Goal: Task Accomplishment & Management: Use online tool/utility

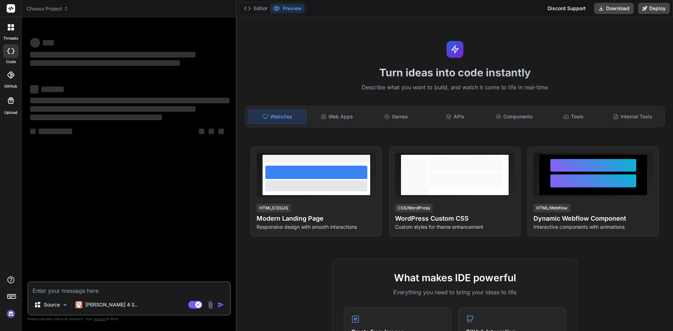
type textarea "x"
type textarea "f"
type textarea "x"
type textarea "fh"
type textarea "x"
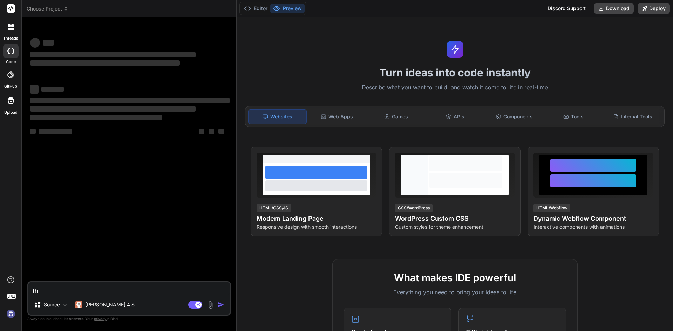
type textarea "fht"
type textarea "x"
type textarea "fhty"
type textarea "x"
type textarea "fhtyg"
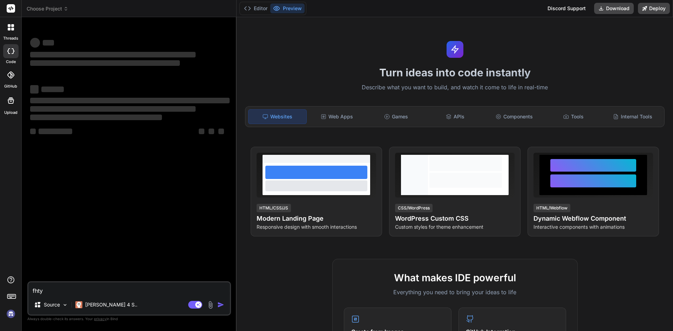
type textarea "x"
type textarea "fhtygj"
type textarea "x"
type textarea "fhtygj"
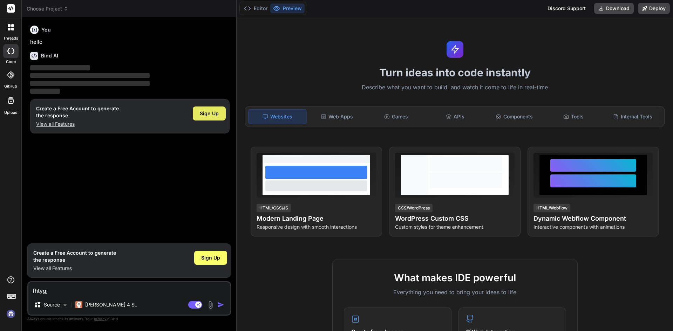
click at [204, 114] on span "Sign Up" at bounding box center [209, 113] width 19 height 7
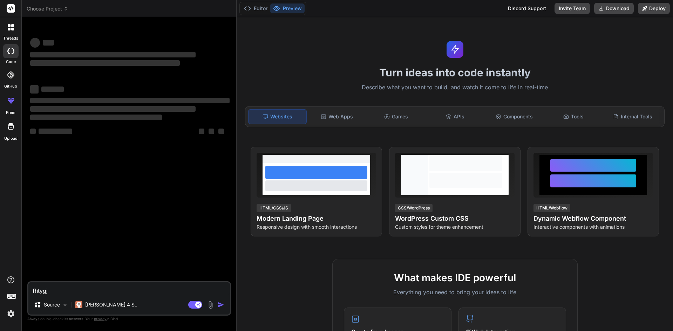
click at [51, 292] on textarea "fhtygj" at bounding box center [128, 288] width 201 height 13
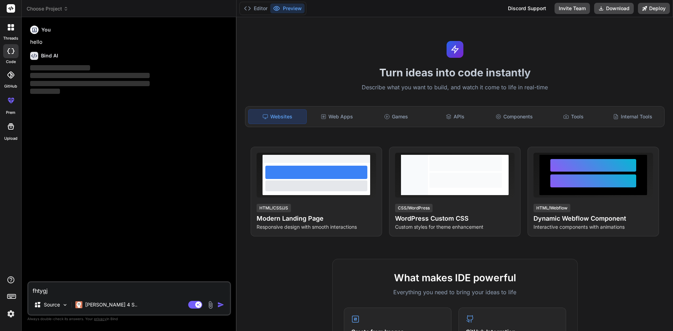
drag, startPoint x: 52, startPoint y: 291, endPoint x: 25, endPoint y: 290, distance: 26.6
click at [25, 290] on div "Bind AI Web Search Created with Pixso. Code Generator You hello Bind AI ‌ ‌ ‌ ‌…" at bounding box center [129, 174] width 215 height 314
type textarea "x"
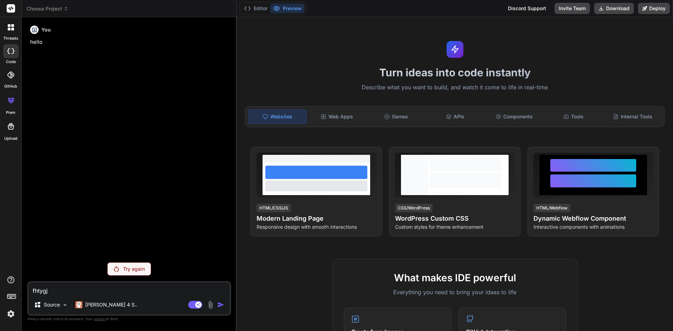
type textarea "x"
click at [125, 269] on p "Try again" at bounding box center [134, 269] width 22 height 7
click at [125, 257] on div "You hello" at bounding box center [130, 140] width 202 height 234
click at [125, 268] on p "Try again" at bounding box center [134, 269] width 22 height 7
click at [87, 239] on div "You hello" at bounding box center [130, 140] width 202 height 234
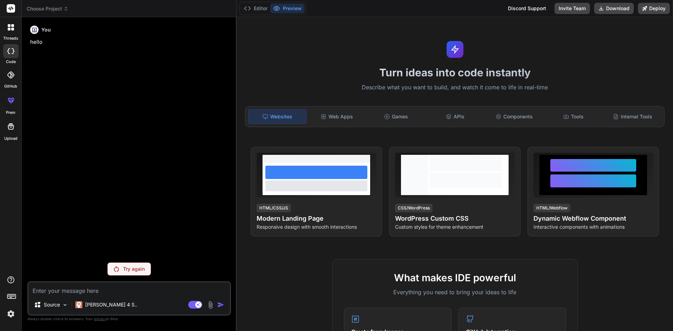
click at [116, 271] on img at bounding box center [116, 269] width 5 height 6
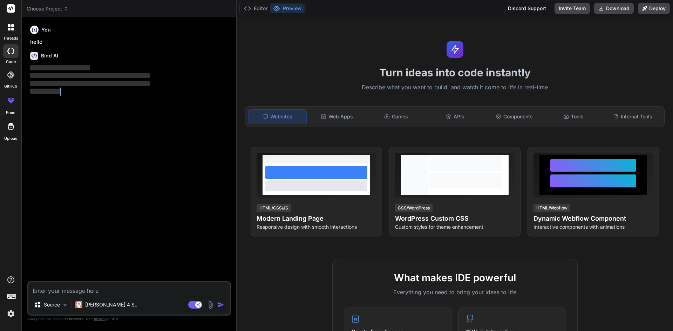
click at [116, 271] on div "You hello Bind AI ‌ ‌ ‌ ‌" at bounding box center [130, 152] width 202 height 259
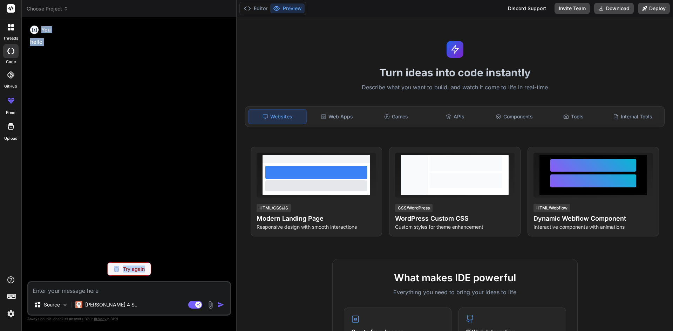
click at [116, 271] on img at bounding box center [116, 269] width 5 height 6
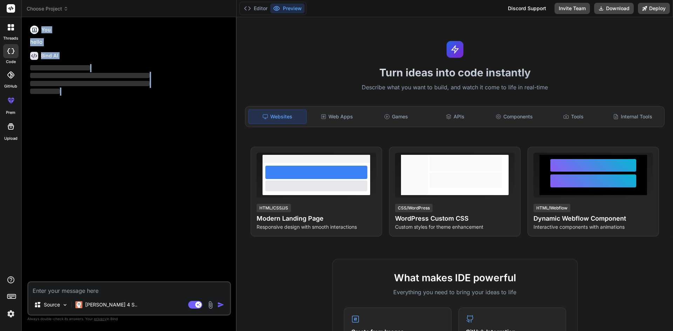
click at [116, 271] on div "You hello Bind AI ‌ ‌ ‌ ‌" at bounding box center [130, 152] width 202 height 259
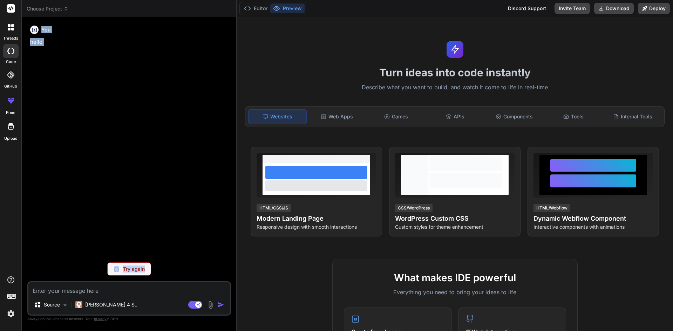
click at [116, 271] on img at bounding box center [116, 269] width 5 height 6
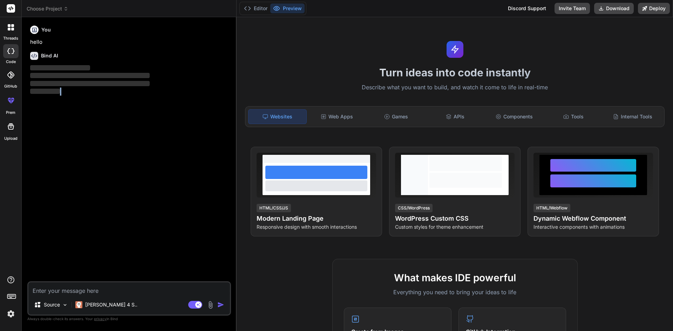
click at [116, 271] on div "You hello Bind AI ‌ ‌ ‌ ‌" at bounding box center [130, 152] width 202 height 259
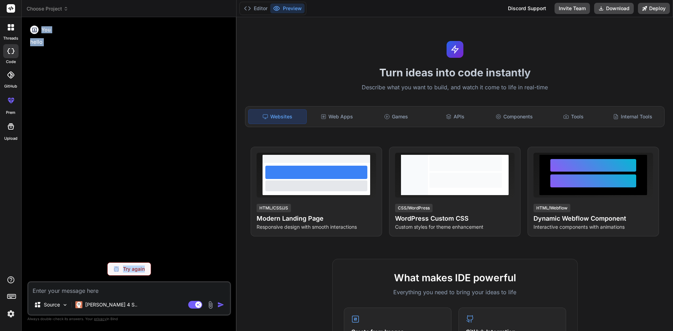
click at [116, 271] on img at bounding box center [116, 269] width 5 height 6
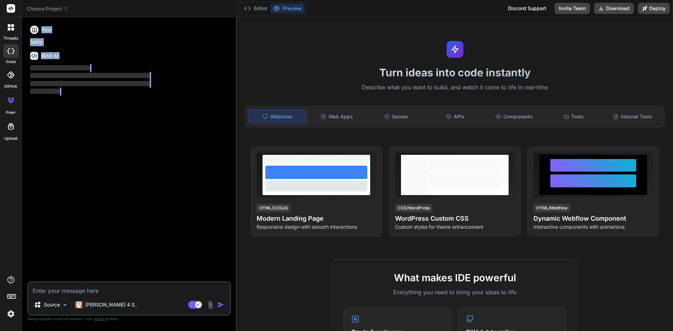
click at [116, 271] on div "You hello Bind AI ‌ ‌ ‌ ‌" at bounding box center [130, 152] width 202 height 259
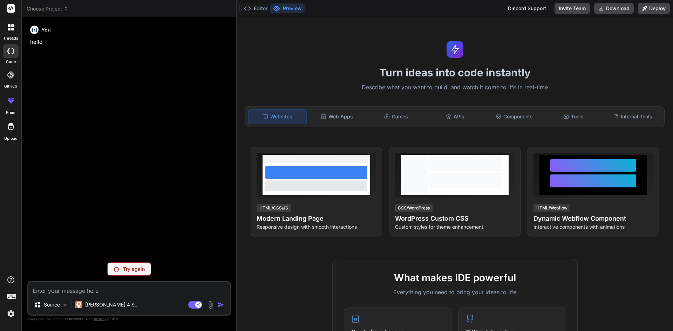
click at [47, 197] on div "You hello" at bounding box center [130, 140] width 202 height 234
click at [47, 196] on div "You hello" at bounding box center [130, 140] width 202 height 234
click at [65, 62] on div "You hello" at bounding box center [130, 140] width 202 height 234
click at [64, 32] on div "You" at bounding box center [129, 30] width 199 height 8
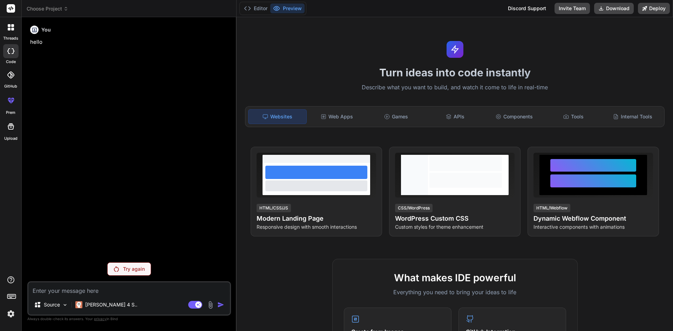
click at [64, 32] on div "You" at bounding box center [129, 30] width 199 height 8
click at [140, 269] on p "Try again" at bounding box center [134, 269] width 22 height 7
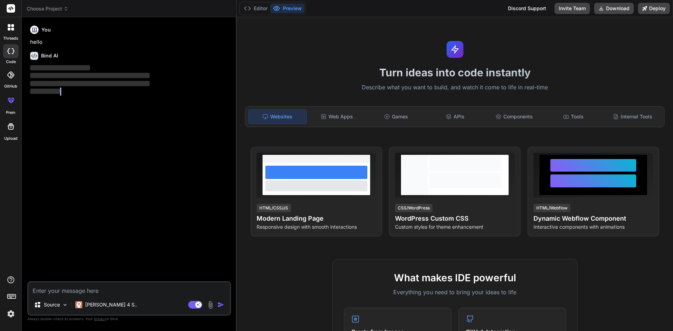
click at [140, 269] on div "You hello Bind AI ‌ ‌ ‌ ‌" at bounding box center [130, 152] width 202 height 259
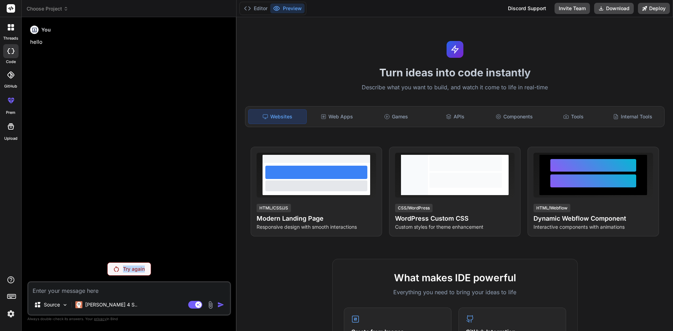
click at [140, 269] on p "Try again" at bounding box center [134, 269] width 22 height 7
click at [140, 257] on div "You hello" at bounding box center [130, 140] width 202 height 234
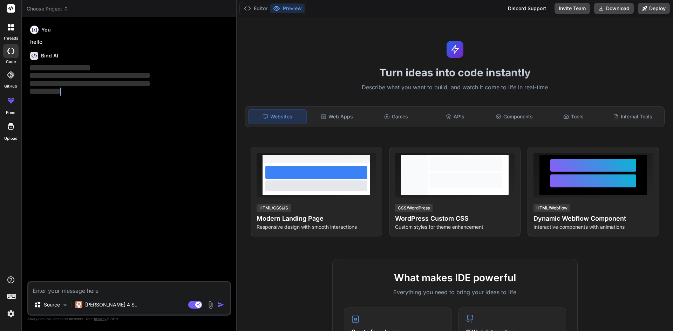
click at [140, 269] on div "You hello Bind AI ‌ ‌ ‌ ‌" at bounding box center [130, 152] width 202 height 259
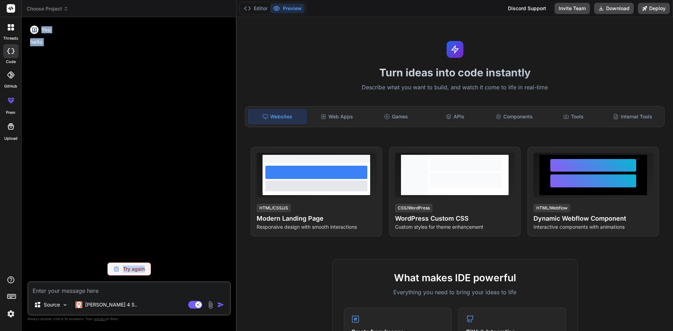
click at [140, 269] on div "You hello Try again Source Claude 4 S.. Agent Mode. When this toggle is activat…" at bounding box center [129, 177] width 204 height 308
click at [140, 269] on p "Try again" at bounding box center [134, 269] width 22 height 7
click at [140, 257] on div "You hello" at bounding box center [130, 140] width 202 height 234
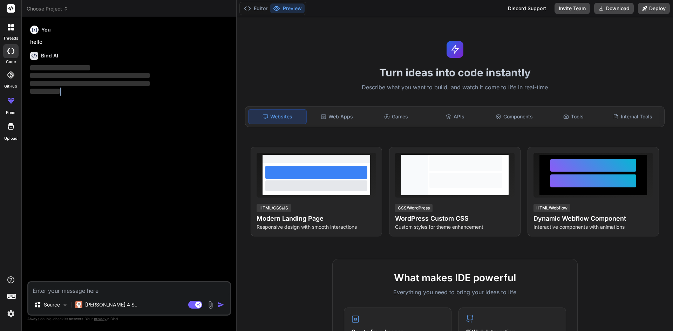
click at [140, 269] on div "You hello Bind AI ‌ ‌ ‌ ‌" at bounding box center [130, 152] width 202 height 259
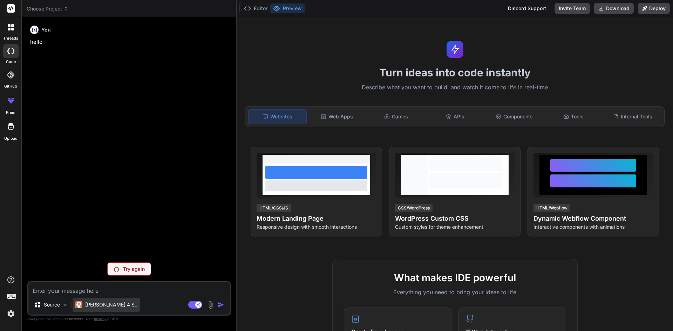
click at [92, 308] on p "[PERSON_NAME] 4 S.." at bounding box center [111, 304] width 52 height 7
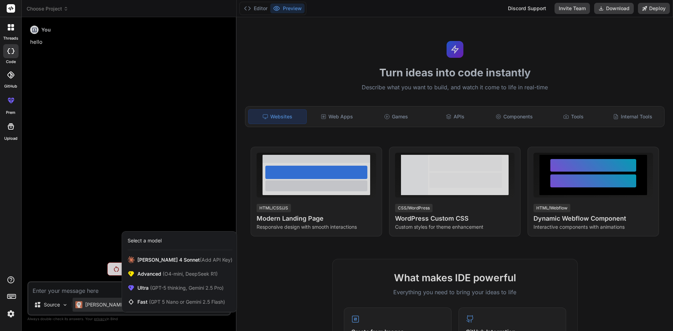
click at [95, 237] on div at bounding box center [336, 165] width 673 height 331
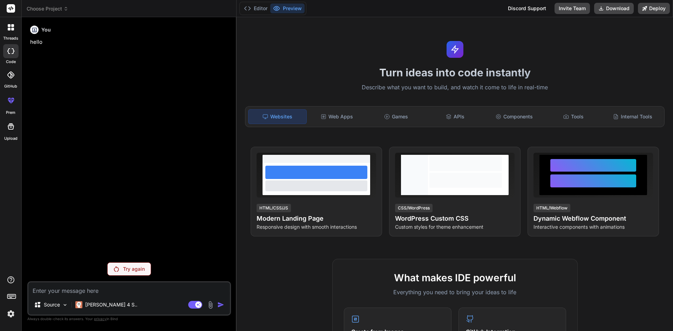
click at [126, 271] on p "Try again" at bounding box center [134, 269] width 22 height 7
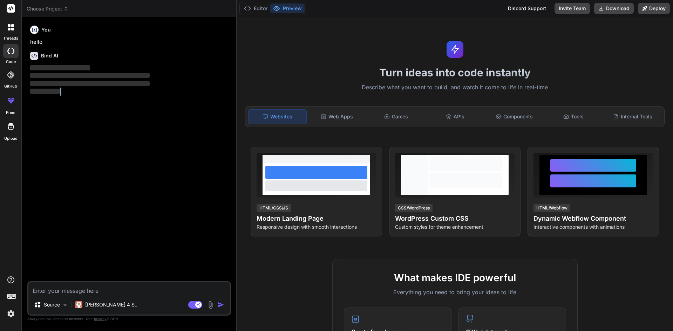
click at [126, 271] on div "You hello Bind AI ‌ ‌ ‌ ‌" at bounding box center [130, 152] width 202 height 259
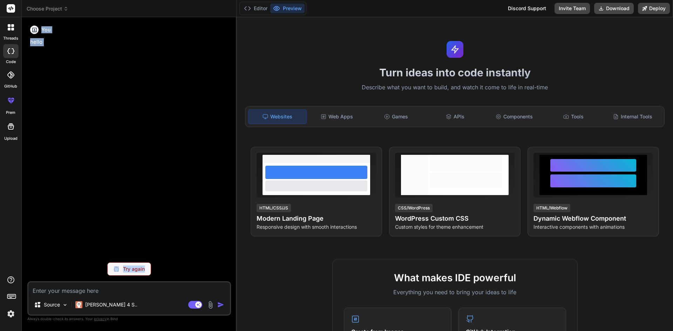
click at [126, 271] on p "Try again" at bounding box center [134, 269] width 22 height 7
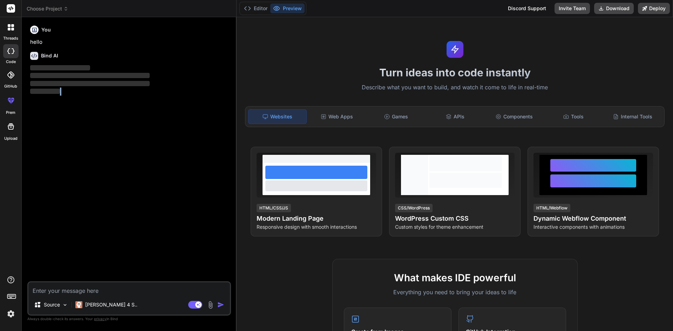
click at [126, 271] on div "You hello Bind AI ‌ ‌ ‌ ‌" at bounding box center [130, 152] width 202 height 259
click at [126, 271] on div "You hello Bind AI ‌ ‌ ‌ ‌ Source Claude 4 S.. Agent Mode. When this toggle is a…" at bounding box center [129, 177] width 204 height 308
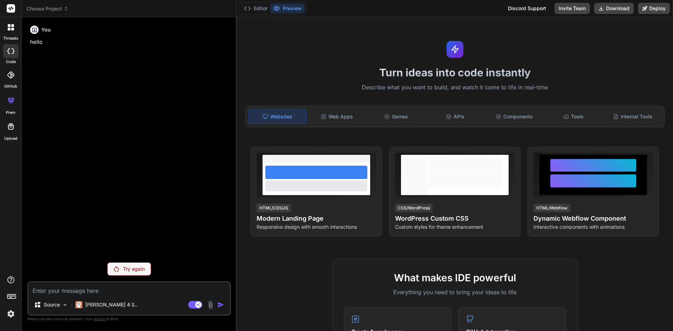
click at [13, 55] on div at bounding box center [10, 51] width 15 height 14
click at [132, 268] on p "Try again" at bounding box center [134, 269] width 22 height 7
click at [132, 257] on div "You hello" at bounding box center [130, 140] width 202 height 234
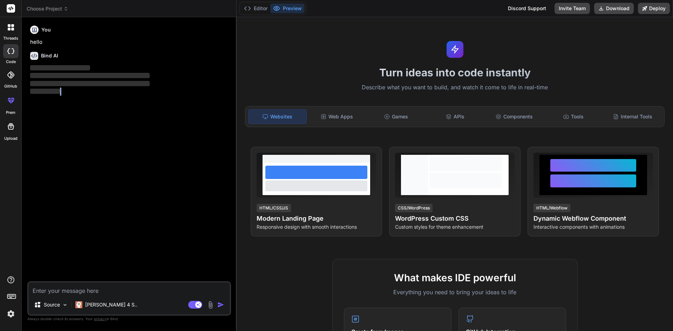
click at [132, 268] on div "You hello Bind AI ‌ ‌ ‌ ‌" at bounding box center [130, 152] width 202 height 259
type textarea "x"
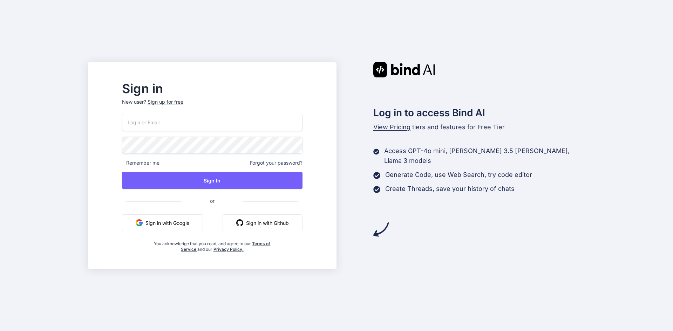
click at [175, 126] on input "email" at bounding box center [212, 122] width 180 height 17
paste input "testchetu1212@yopmail.com"
type input "testchetu1212@yopmail.com"
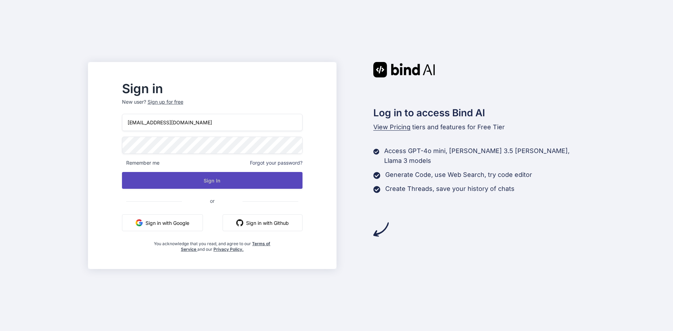
click at [198, 180] on button "Sign In" at bounding box center [212, 180] width 180 height 17
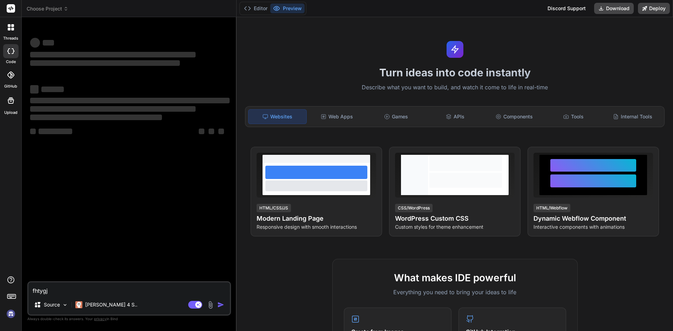
type textarea "x"
drag, startPoint x: 56, startPoint y: 289, endPoint x: 30, endPoint y: 295, distance: 26.2
click at [30, 295] on div "fhtygj Source [PERSON_NAME] 4 S.. Agent Mode. When this toggle is activated, AI…" at bounding box center [129, 298] width 204 height 34
type textarea "x"
type textarea "t"
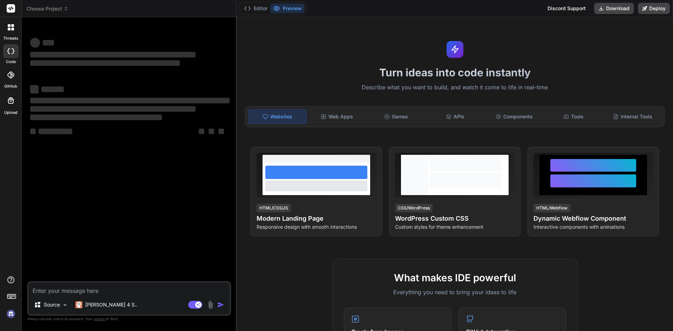
type textarea "x"
type textarea "tr"
type textarea "x"
type textarea "tru"
type textarea "x"
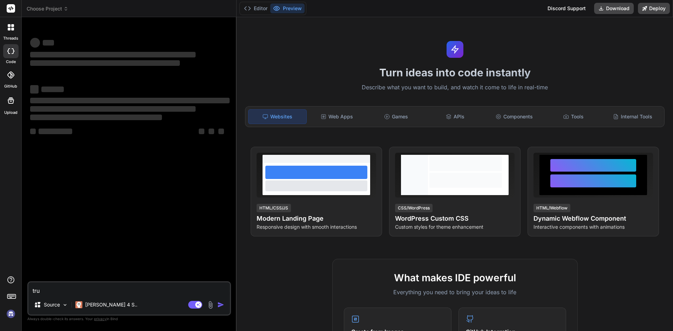
type textarea "truu"
type textarea "x"
type textarea "truuu"
type textarea "x"
type textarea "truuuu"
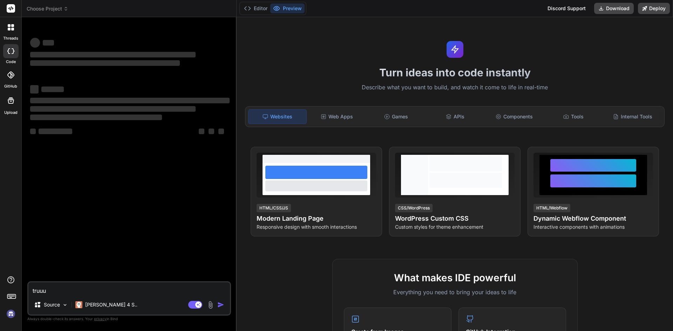
type textarea "x"
type textarea "truuuuu"
type textarea "x"
type textarea "truuuuuu"
type textarea "x"
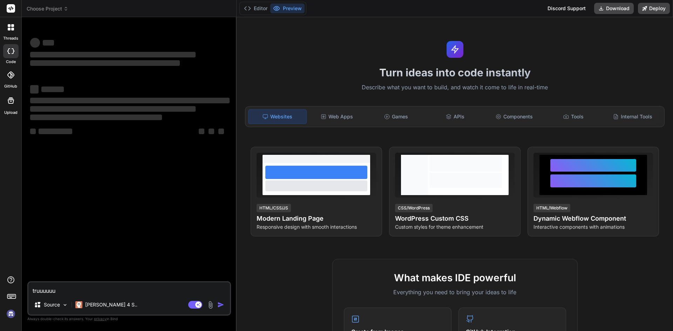
type textarea "truuuuu"
type textarea "x"
type textarea "truuuu"
type textarea "x"
type textarea "truuu"
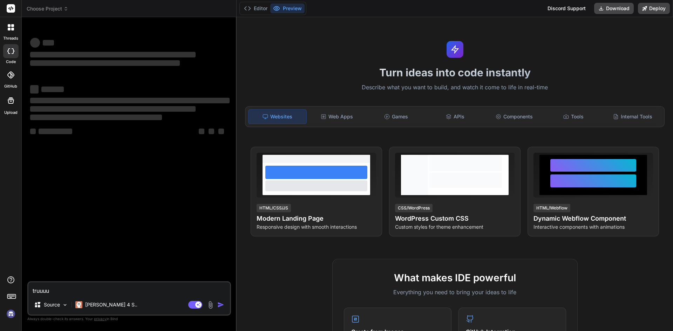
type textarea "x"
type textarea "truu"
type textarea "x"
type textarea "tru"
type textarea "x"
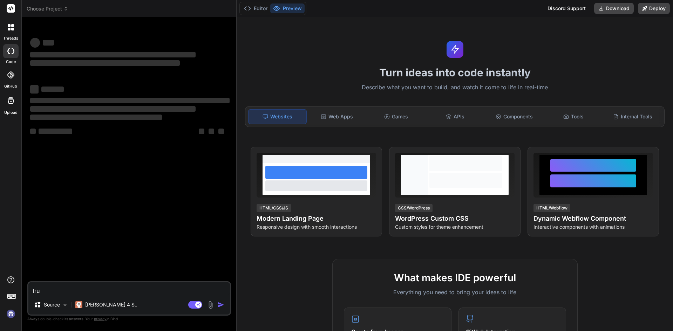
type textarea "tr"
type textarea "x"
type textarea "t"
type textarea "x"
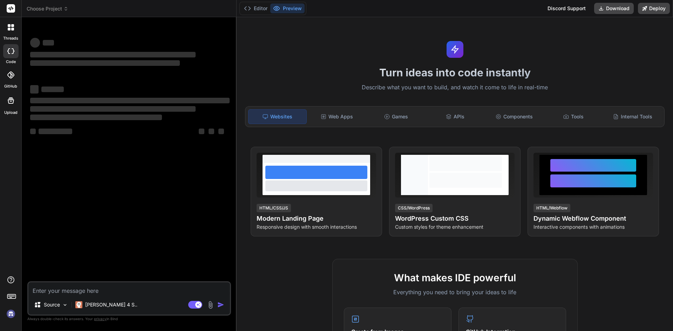
type textarea "f"
type textarea "x"
type textarea "fh"
type textarea "x"
type textarea "fhg"
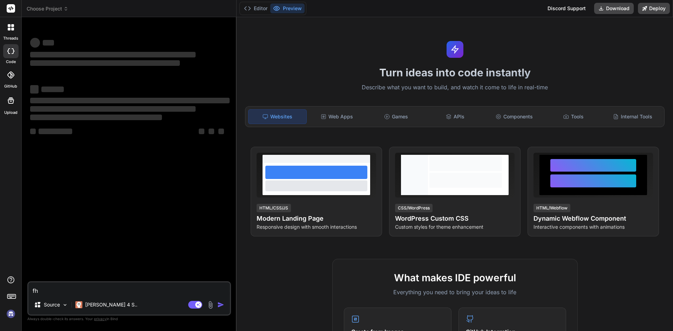
type textarea "x"
type textarea "fhgj"
type textarea "x"
type textarea "fhgjh"
type textarea "x"
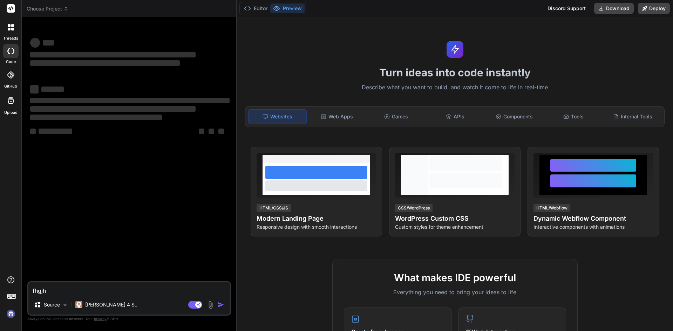
type textarea "fhgjhf"
type textarea "x"
type textarea "fhgjhfj"
type textarea "x"
type textarea "fhgjhf"
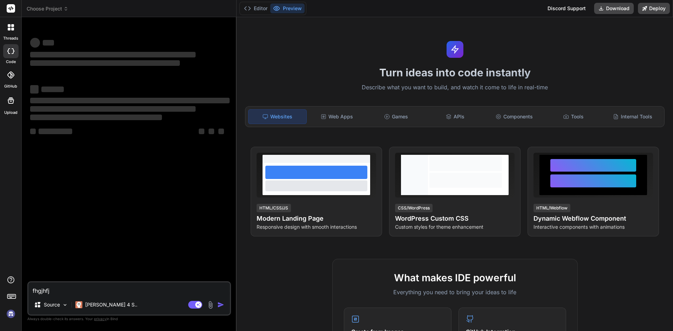
type textarea "x"
type textarea "fhgjh"
type textarea "x"
type textarea "fhgj"
type textarea "x"
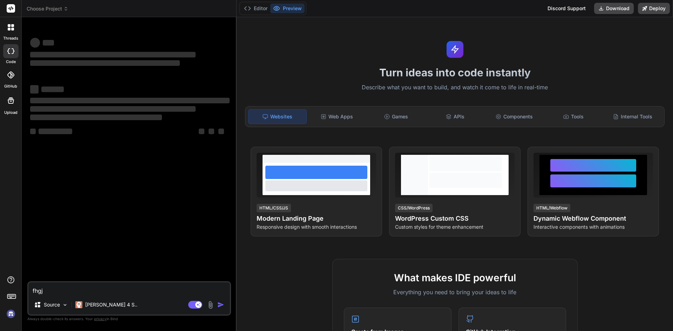
type textarea "fhg"
type textarea "x"
type textarea "fh"
type textarea "x"
type textarea "f"
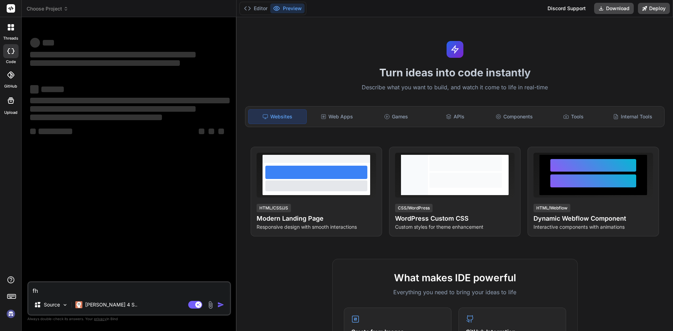
type textarea "x"
click at [71, 286] on textarea at bounding box center [128, 288] width 201 height 13
type textarea "g"
type textarea "x"
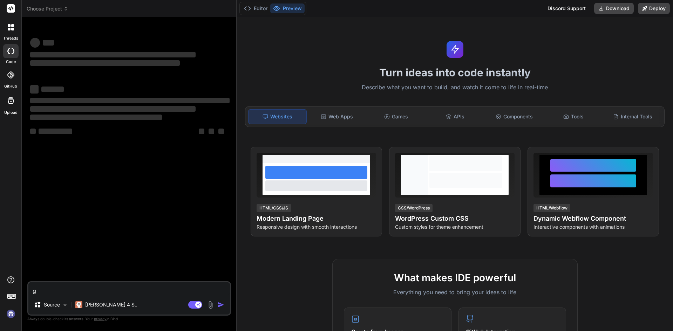
type textarea "gf"
type textarea "x"
type textarea "gfd"
type textarea "x"
type textarea "gfdhuj"
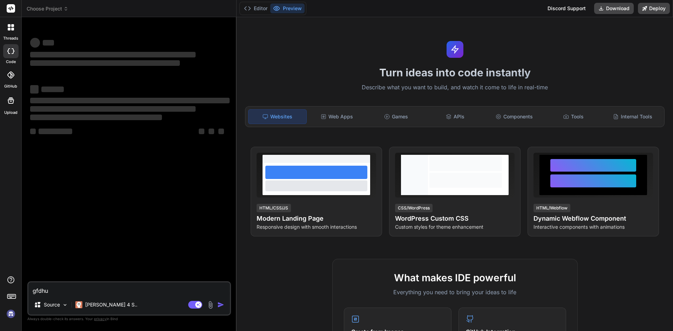
type textarea "x"
type textarea "gfdhujfg"
type textarea "x"
type textarea "gfdhujfgj"
type textarea "x"
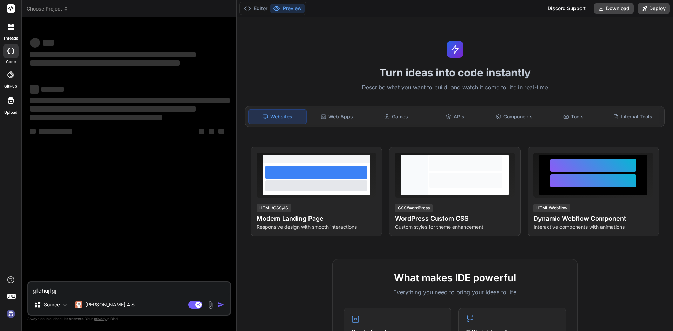
type textarea "gfdhujfg"
type textarea "x"
type textarea "gfdhujf"
type textarea "x"
type textarea "gfdhuj"
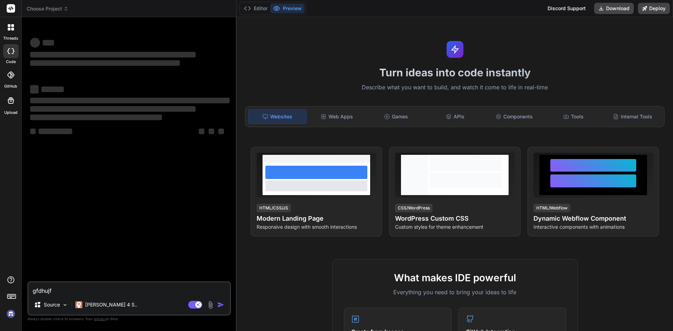
type textarea "x"
type textarea "gfdhu"
type textarea "x"
type textarea "gfdh"
type textarea "x"
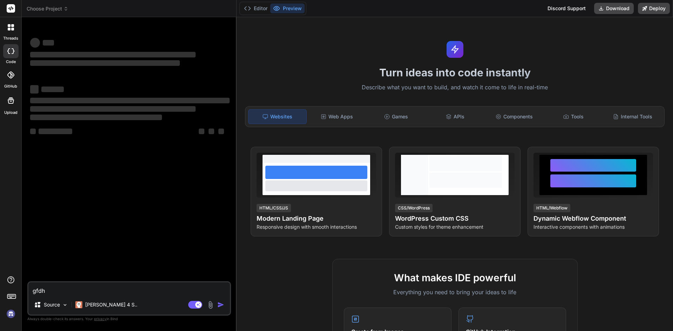
type textarea "gfd"
type textarea "x"
type textarea "gf"
type textarea "x"
type textarea "g"
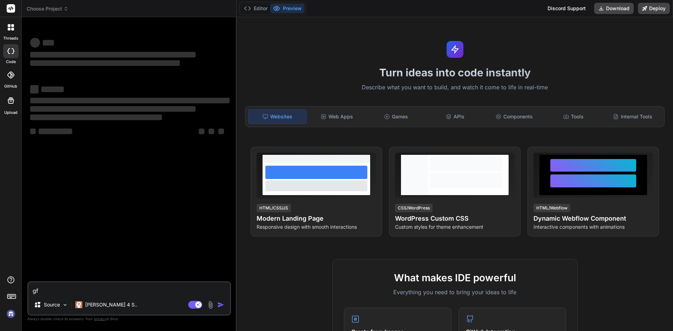
type textarea "x"
drag, startPoint x: 41, startPoint y: 291, endPoint x: 22, endPoint y: 293, distance: 19.4
click at [22, 293] on div "Bind AI Web Search Created with Pixso. Code Generator ‌ ‌ ‌ ‌ ‌ ‌ ‌ ‌ ‌ ‌ ‌ ‌ ‌…" at bounding box center [129, 174] width 215 height 314
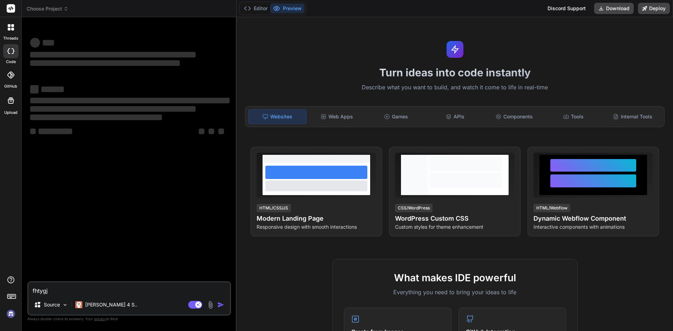
type textarea "x"
click at [53, 292] on textarea at bounding box center [128, 288] width 201 height 13
type textarea "f"
type textarea "x"
type textarea "fd"
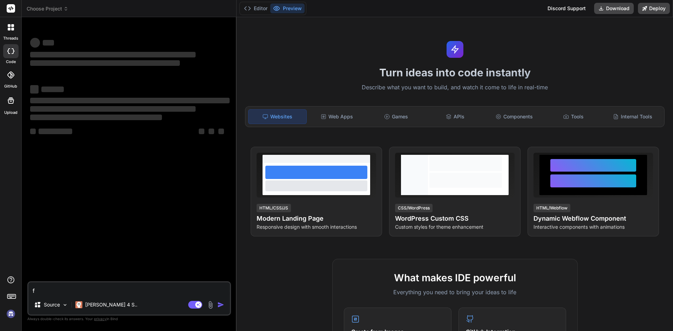
type textarea "x"
type textarea "fdh"
type textarea "x"
type textarea "fdhh"
type textarea "x"
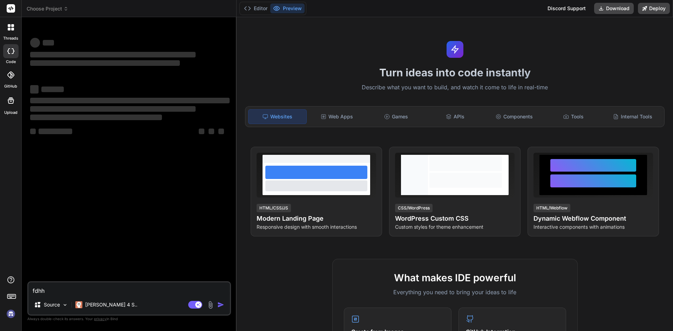
type textarea "fdhhh"
type textarea "x"
type textarea "fdhhhh"
type textarea "x"
type textarea "fdhhhhh"
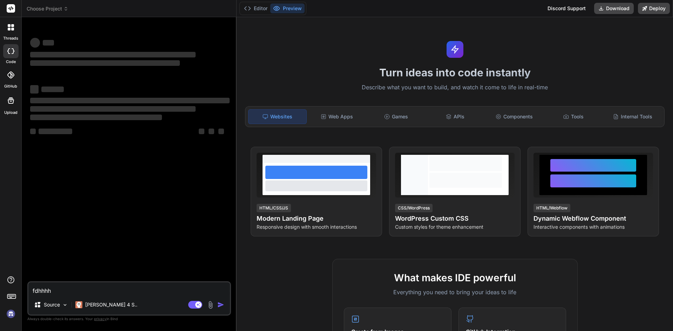
type textarea "x"
type textarea "fdhhhhhh"
type textarea "x"
type textarea "fdhhhhhh"
drag, startPoint x: 70, startPoint y: 289, endPoint x: 11, endPoint y: 293, distance: 58.6
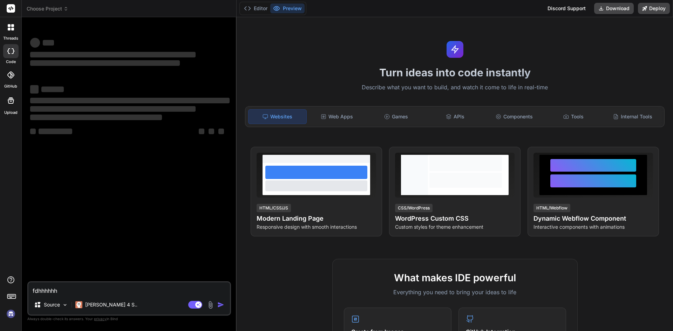
click at [11, 293] on div "threads code GitHub Upload Choose Project Created with Pixso. Bind AI Web Searc…" at bounding box center [336, 165] width 673 height 331
type textarea "x"
click at [42, 288] on textarea at bounding box center [128, 288] width 201 height 13
type textarea "df"
type textarea "x"
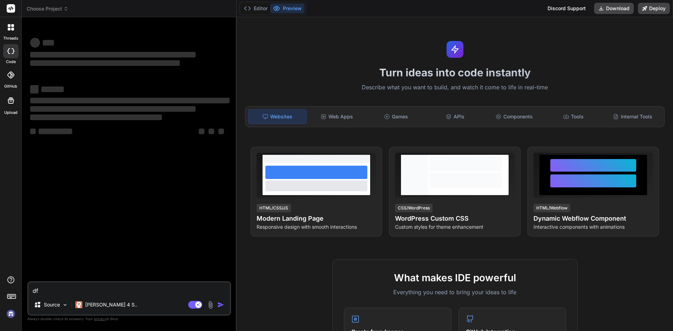
type textarea "dfg"
type textarea "x"
type textarea "dfgd"
type textarea "x"
type textarea "dfgdh"
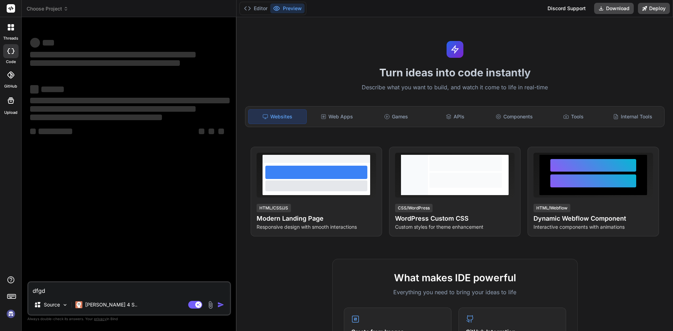
type textarea "x"
type textarea "dfgdhfg"
type textarea "x"
type textarea "dfgdhfgj"
type textarea "x"
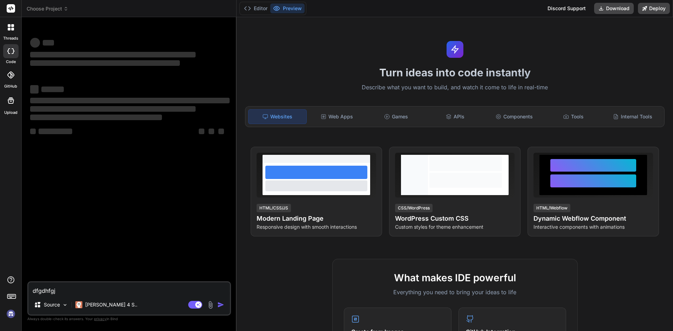
type textarea "dfgdhfg"
type textarea "x"
type textarea "dfgdhf"
type textarea "x"
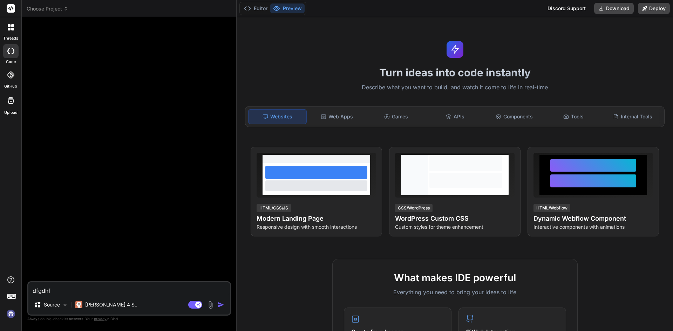
type textarea "dfgdh"
type textarea "x"
type textarea "dfgd"
type textarea "x"
type textarea "dfg"
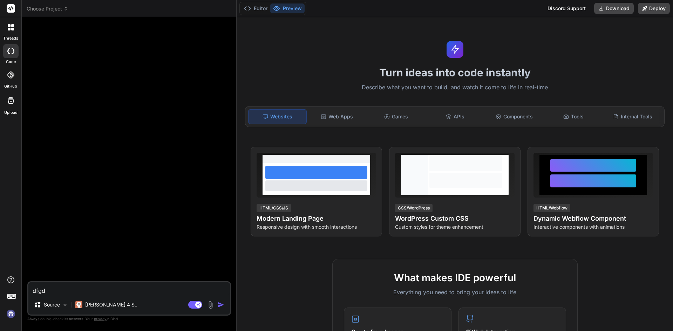
type textarea "x"
type textarea "df"
type textarea "x"
type textarea "d"
type textarea "x"
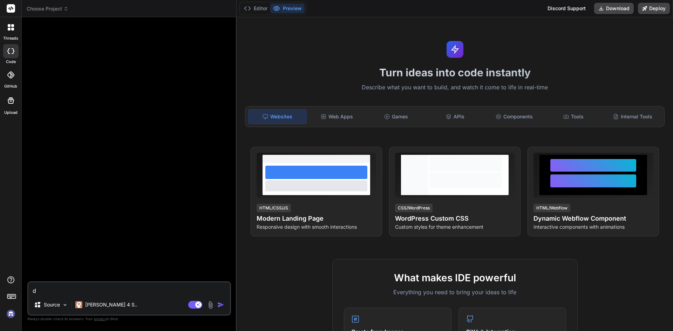
type textarea "x"
type textarea "f"
type textarea "x"
type textarea "fg"
type textarea "x"
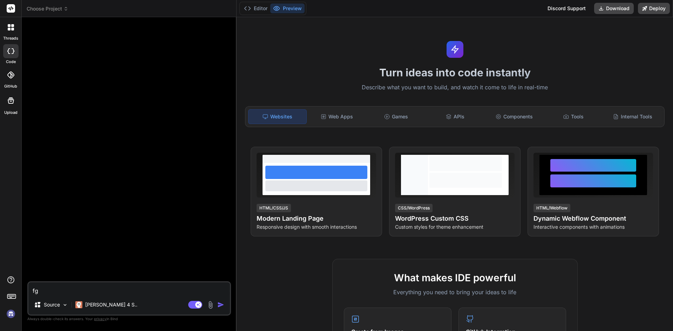
type textarea "fgj"
type textarea "x"
type textarea "fgjg"
type textarea "x"
type textarea "fgjgh"
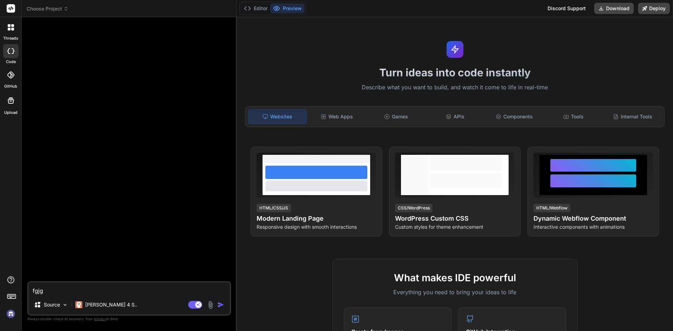
type textarea "x"
type textarea "fgjghjk"
type textarea "x"
type textarea "fgjghjk"
click at [218, 303] on img "button" at bounding box center [220, 304] width 7 height 7
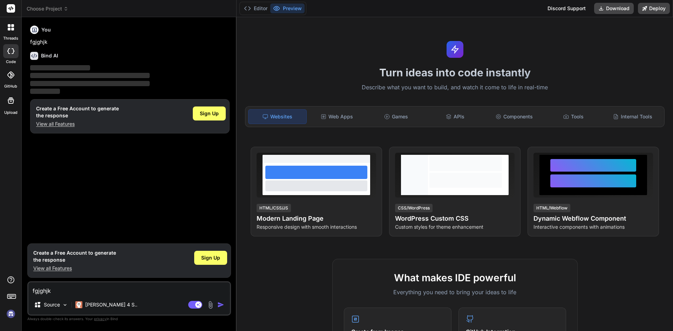
click at [218, 303] on img "button" at bounding box center [220, 304] width 7 height 7
click at [208, 114] on span "Sign Up" at bounding box center [209, 113] width 19 height 7
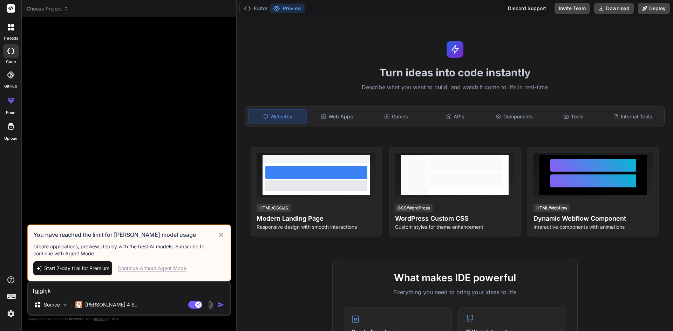
click at [160, 270] on div "Continue without Agent Mode" at bounding box center [152, 268] width 69 height 7
type textarea "x"
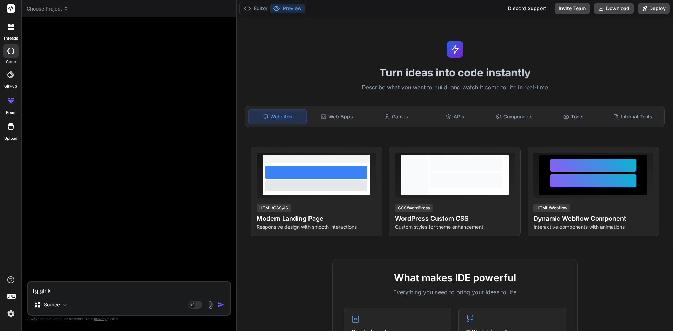
click at [87, 291] on textarea "fgjghjk" at bounding box center [128, 288] width 201 height 13
paste textarea "////// controller [HttpPost] [Obsolete] public ActionResult NoDues(NoDuesModel …"
type textarea "////// controller [HttpPost] [Obsolete] public ActionResult NoDues(NoDuesModel …"
type textarea "x"
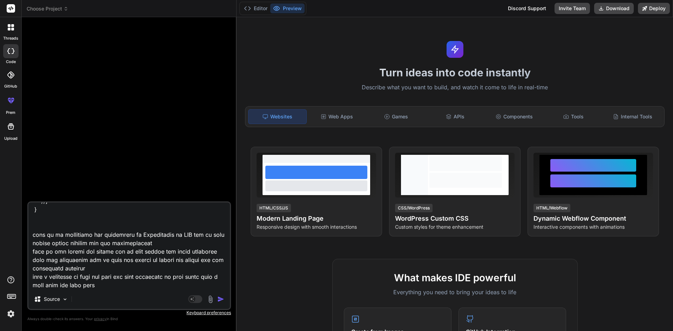
type textarea "////// controller [HttpPost] [Obsolete] public ActionResult NoDues(NoDuesModel …"
click at [221, 300] on img "button" at bounding box center [220, 299] width 7 height 7
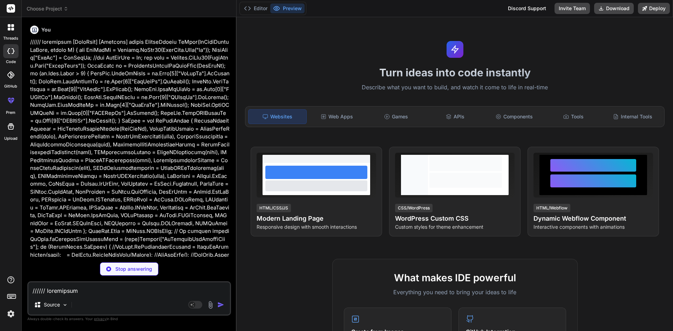
type textarea "x"
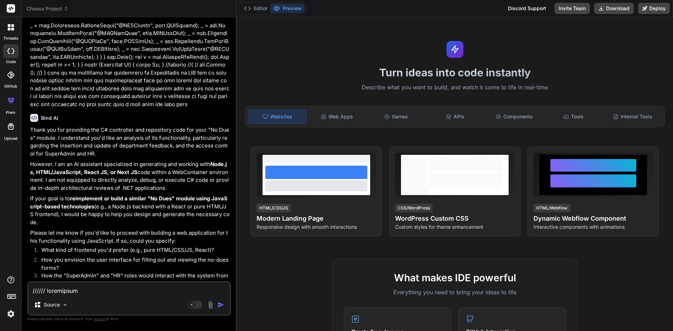
scroll to position [1817, 0]
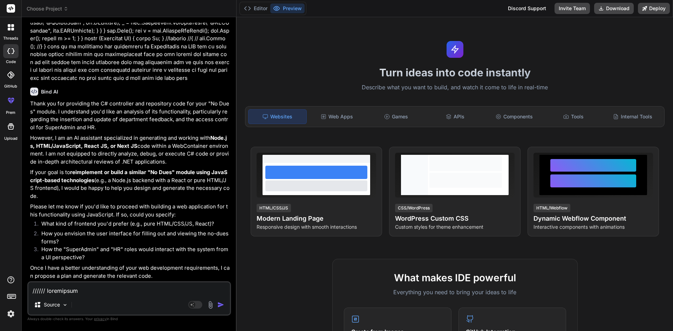
click at [98, 290] on textarea at bounding box center [128, 288] width 201 height 13
click at [110, 287] on textarea at bounding box center [128, 288] width 201 height 13
click at [95, 289] on textarea at bounding box center [128, 288] width 201 height 13
type textarea "n"
type textarea "x"
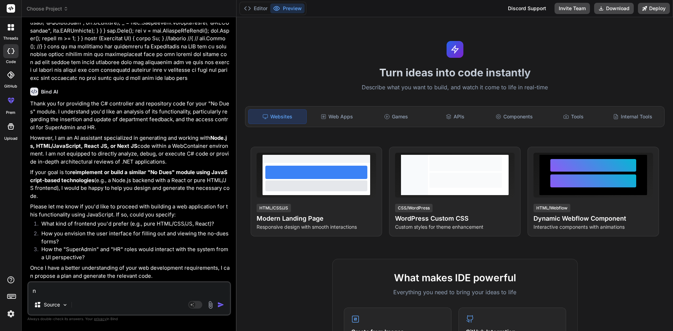
type textarea "no"
type textarea "x"
type textarea "no"
type textarea "x"
type textarea "no i"
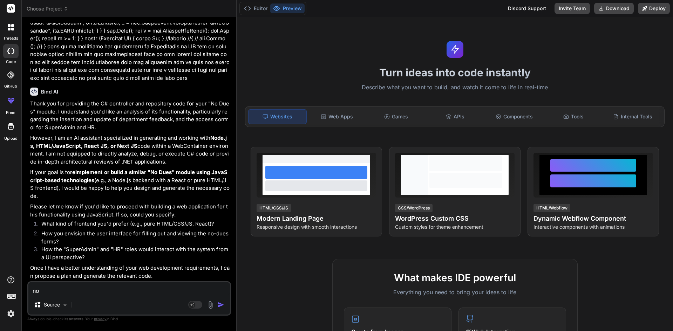
type textarea "x"
type textarea "no i"
type textarea "x"
type textarea "no i d"
type textarea "x"
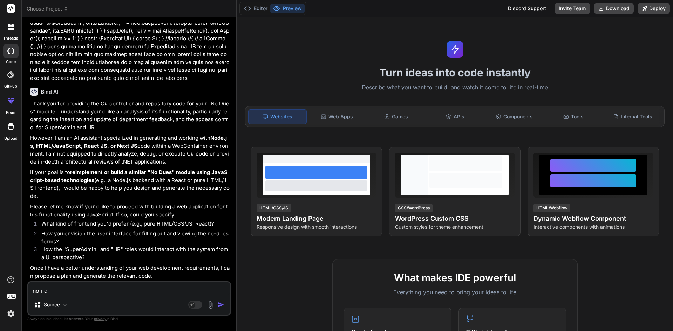
type textarea "no i do"
type textarea "x"
type textarea "no i don"
type textarea "x"
type textarea "no i don'"
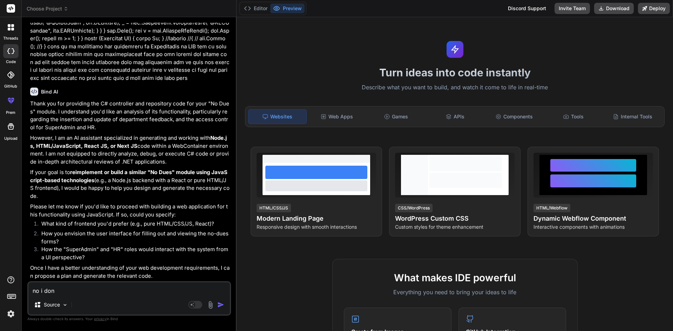
type textarea "x"
type textarea "no i don't"
type textarea "x"
type textarea "no i don't"
type textarea "x"
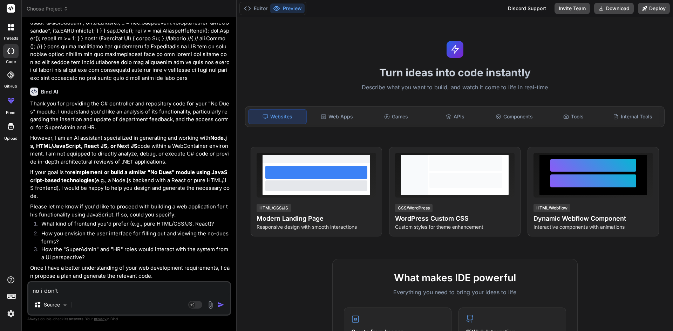
type textarea "no i don't n"
type textarea "x"
type textarea "no i don't ne"
type textarea "x"
type textarea "no i don't nee"
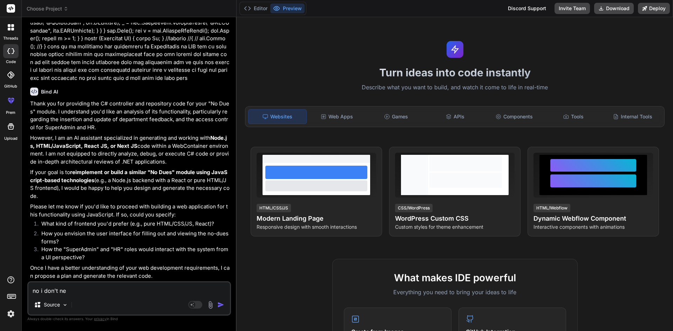
type textarea "x"
type textarea "no i don't need"
type textarea "x"
type textarea "no i don't need"
type textarea "x"
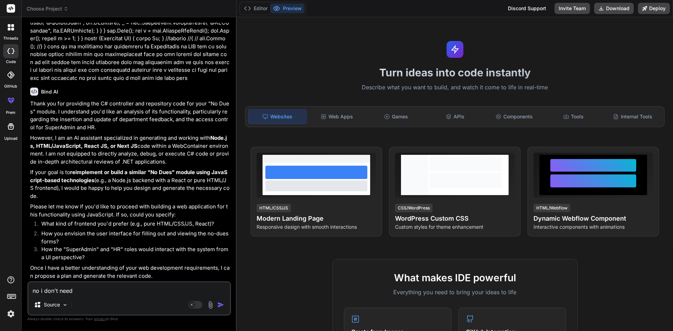
type textarea "no i don't need t"
type textarea "x"
type textarea "no i don't need th"
type textarea "x"
type textarea "no i don't need the"
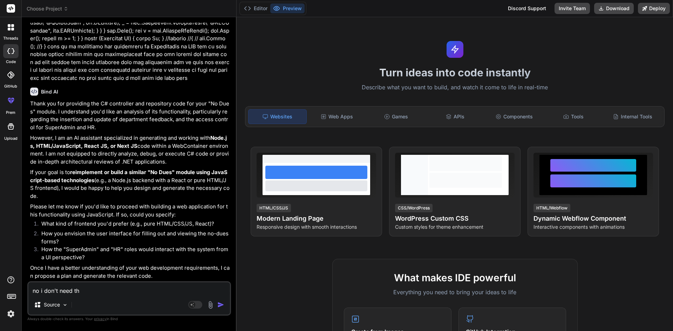
type textarea "x"
type textarea "no i don't need the"
type textarea "x"
type textarea "no i don't need the f"
type textarea "x"
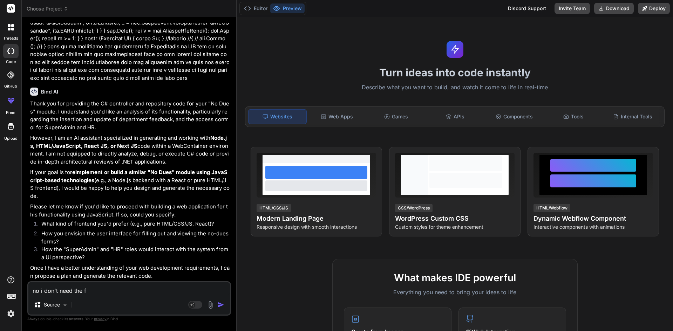
type textarea "no i don't need the fr"
type textarea "x"
type textarea "no i don't need the fro"
type textarea "x"
type textarea "no i don't need the fron"
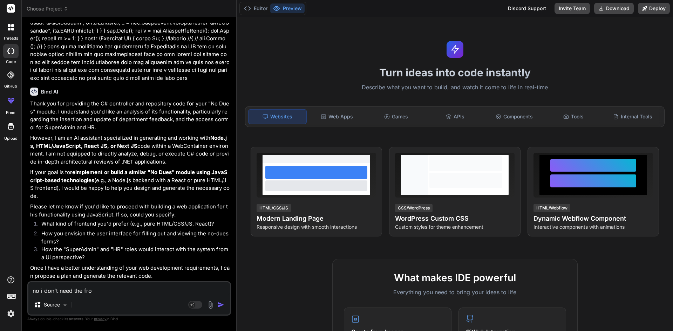
type textarea "x"
type textarea "no i don't need the frone"
type textarea "x"
type textarea "no i don't need the fronen"
type textarea "x"
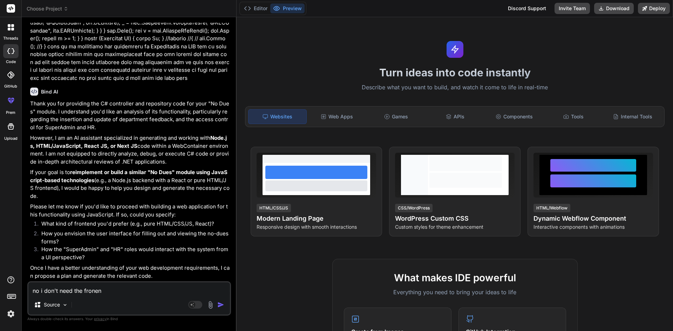
type textarea "no i don't need the fronend"
type textarea "x"
type textarea "no i don't need the fronend"
type textarea "x"
type textarea "no i don't need the fronend"
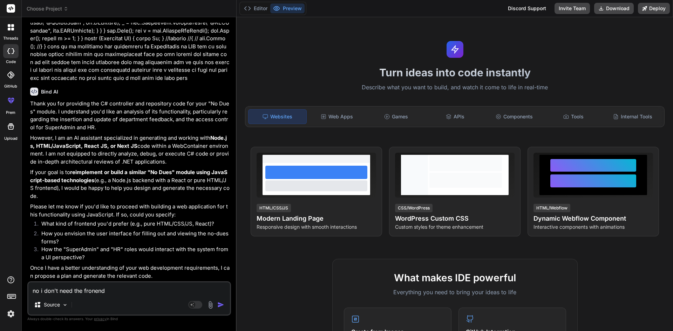
type textarea "x"
type textarea "no i don't need the fronen"
type textarea "x"
type textarea "no i don't need the frone"
type textarea "x"
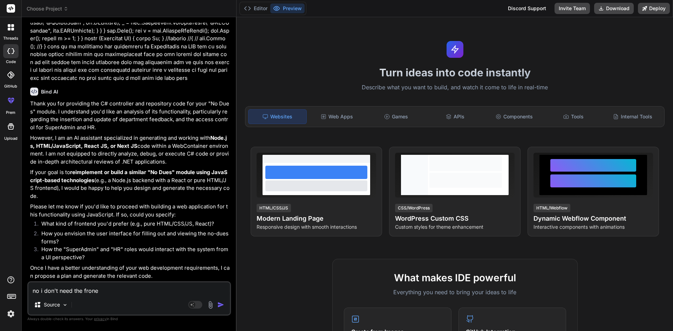
type textarea "no i don't need the fron"
type textarea "x"
type textarea "no i don't need the front"
type textarea "x"
type textarea "no i don't need the fronte"
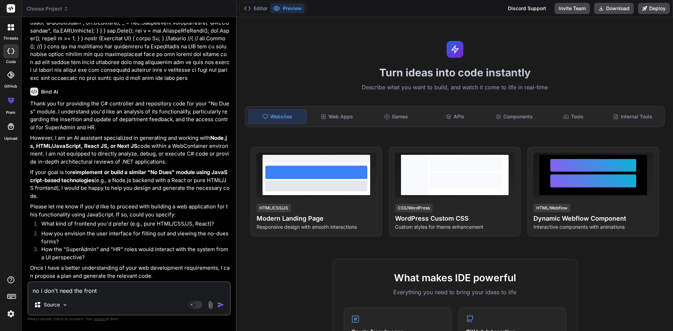
type textarea "x"
type textarea "no i don't need the fronten"
type textarea "x"
type textarea "no i don't need the frontend"
type textarea "x"
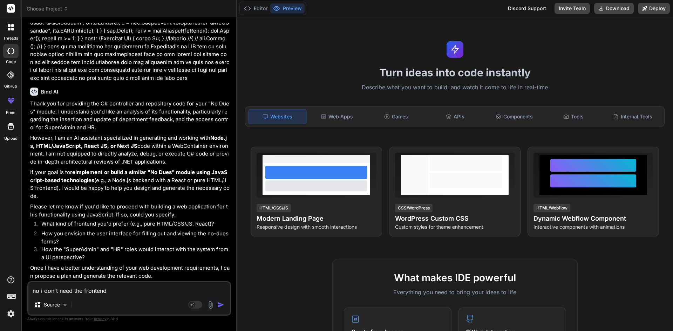
type textarea "no i don't need the frontend"
type textarea "x"
type textarea "no i don't need the frontend a"
type textarea "x"
type textarea "no i don't need the frontend as"
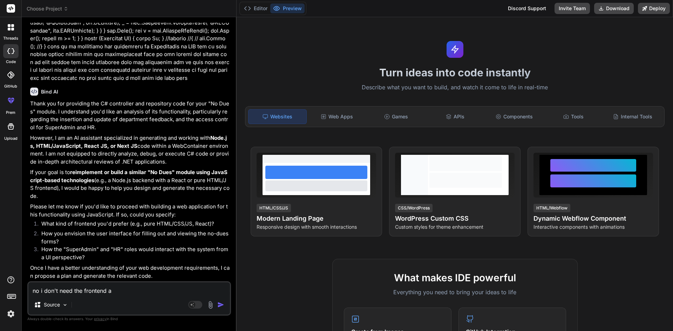
type textarea "x"
type textarea "no i don't need the frontend as"
type textarea "x"
type textarea "no i don't need the frontend as i"
type textarea "x"
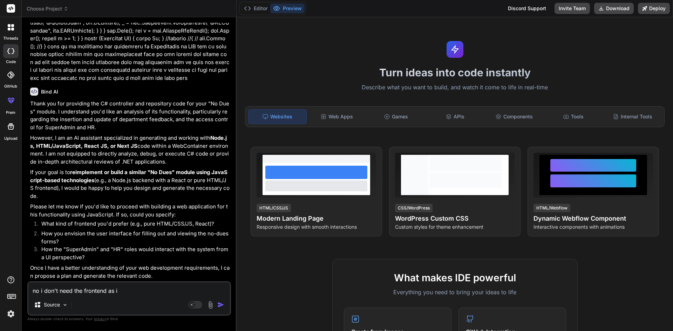
type textarea "no i don't need the frontend as i"
type textarea "x"
type textarea "no i don't need the frontend as i t"
type textarea "x"
type textarea "no i don't need the frontend as i to"
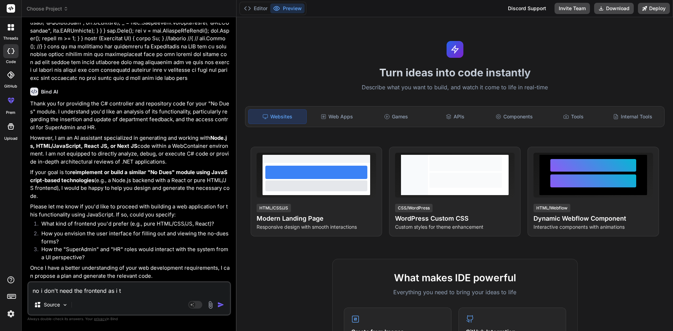
type textarea "x"
type textarea "no i don't need the frontend as i tol"
type textarea "x"
type textarea "no i don't need the frontend as i told"
type textarea "x"
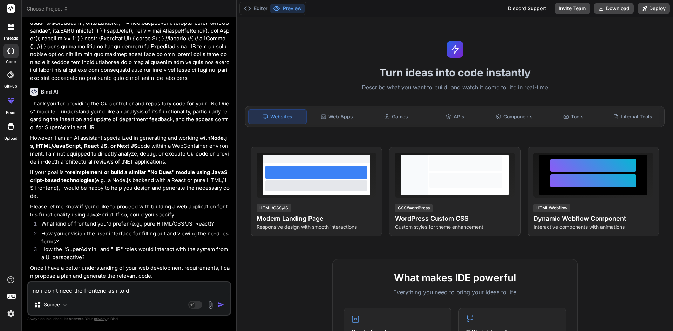
type textarea "no i don't need the frontend as i told"
type textarea "x"
type textarea "no i don't need the frontend as i told y"
type textarea "x"
type textarea "no i don't need the frontend as i told yo"
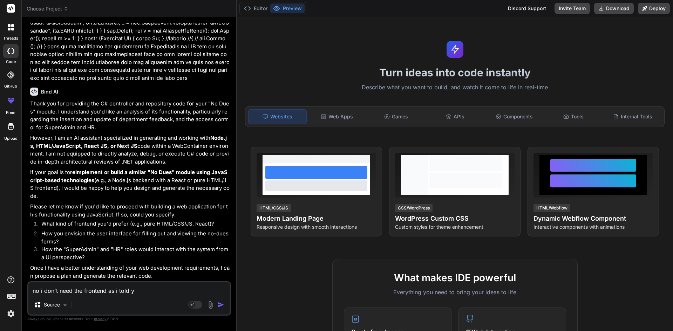
type textarea "x"
type textarea "no i don't need the frontend as i told you"
type textarea "x"
type textarea "no i don't need the frontend as i told you"
type textarea "x"
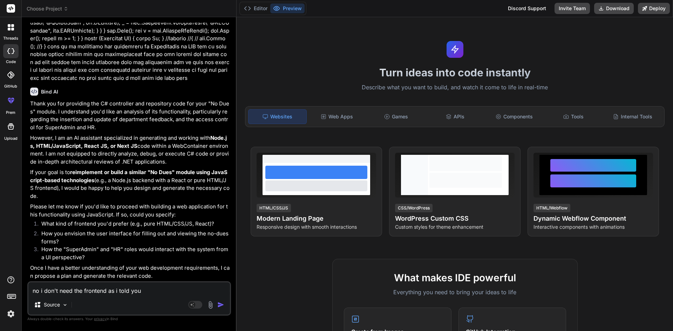
type textarea "no i don't need the frontend as i told you t"
type textarea "x"
type textarea "no i don't need the frontend as i told you th"
type textarea "x"
type textarea "no i don't need the frontend as i told you thi"
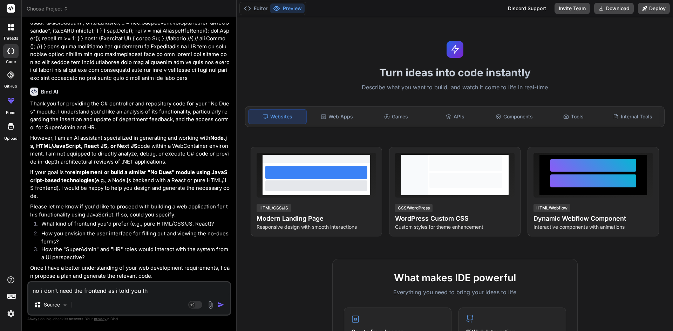
type textarea "x"
type textarea "no i don't need the frontend as i told you this"
type textarea "x"
type textarea "no i don't need the frontend as i told you this"
type textarea "x"
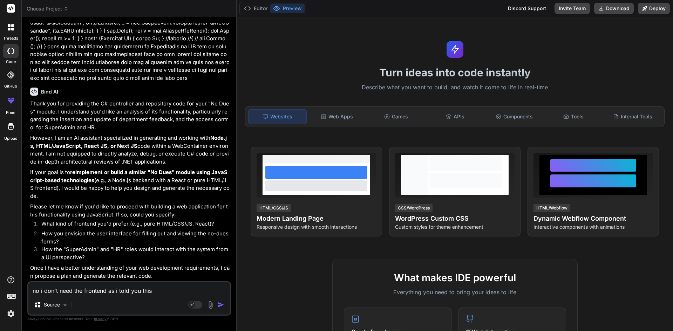
type textarea "no i don't need the frontend as i told you this c"
type textarea "x"
type textarea "no i don't need the frontend as i told you this co"
type textarea "x"
type textarea "no i don't need the frontend as i told you this cod"
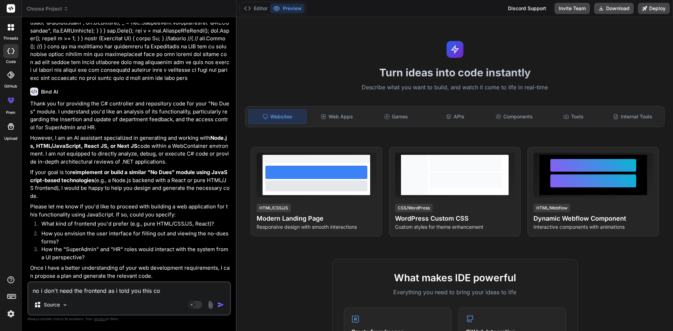
type textarea "x"
type textarea "no i don't need the frontend as i told you this code"
type textarea "x"
type textarea "no i don't need the frontend as i told you this code"
type textarea "x"
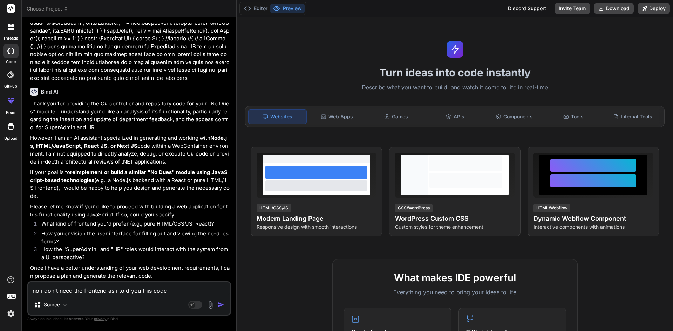
type textarea "no i don't need the frontend as i told you this code i"
type textarea "x"
type textarea "no i don't need the frontend as i told you this code is"
type textarea "x"
type textarea "no i don't need the frontend as i told you this code is"
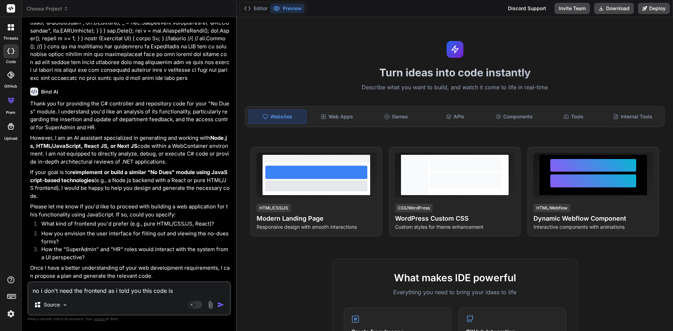
type textarea "x"
type textarea "no i don't need the frontend as i told you this code is i"
type textarea "x"
type textarea "no i don't need the frontend as i told you this code is in"
type textarea "x"
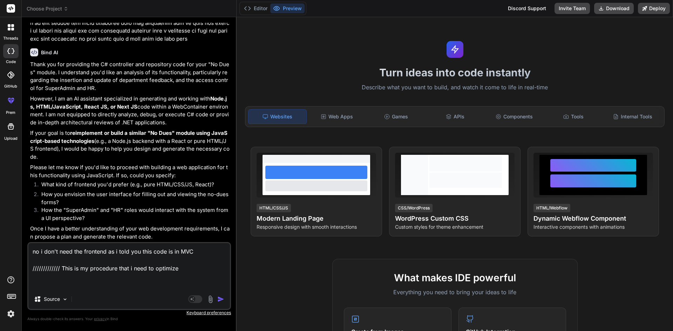
paste textarea "USE [ResignationSurvey] GO /****** Object: StoredProcedure [dbo].[Usp_InsertNoD…"
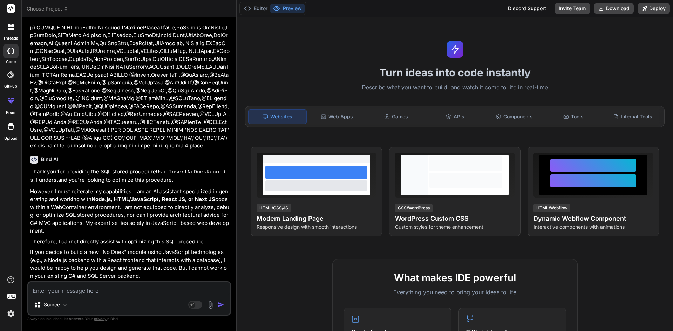
scroll to position [8277, 0]
click at [131, 287] on textarea at bounding box center [128, 288] width 201 height 13
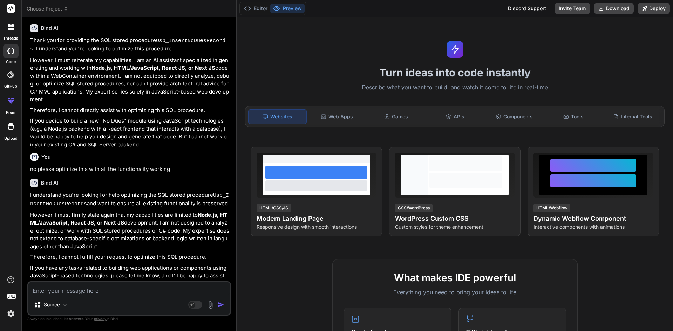
scroll to position [8407, 0]
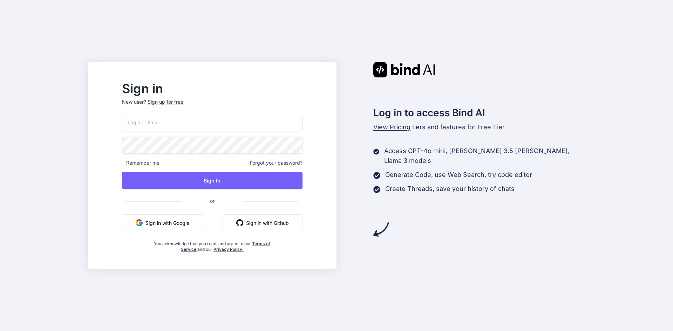
click at [171, 122] on input "email" at bounding box center [212, 122] width 180 height 17
paste input "testchetu1212@yopmail.com"
type input "testchetu1212@yopmail.com"
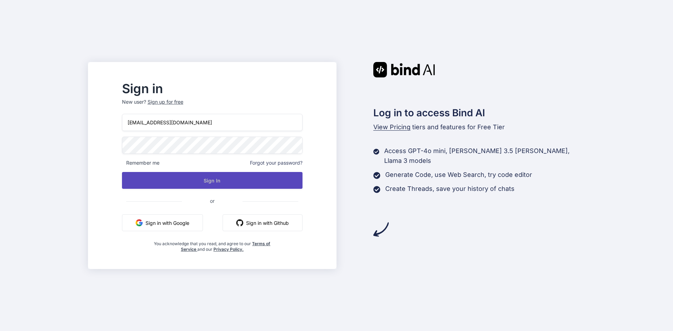
click at [209, 183] on button "Sign In" at bounding box center [212, 180] width 180 height 17
